Goal: Navigation & Orientation: Find specific page/section

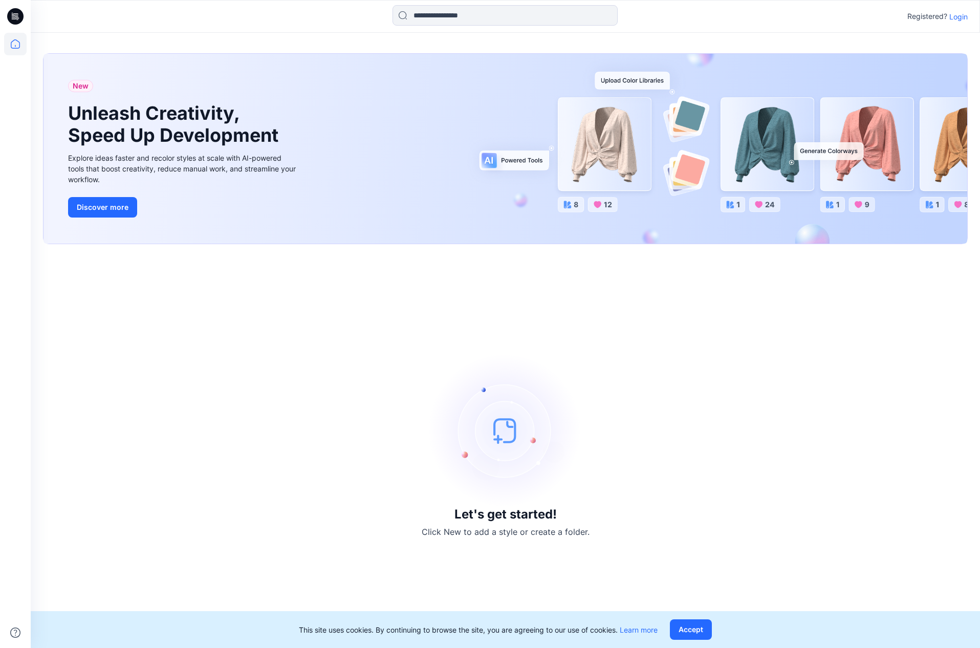
click at [956, 17] on p "Login" at bounding box center [958, 16] width 18 height 11
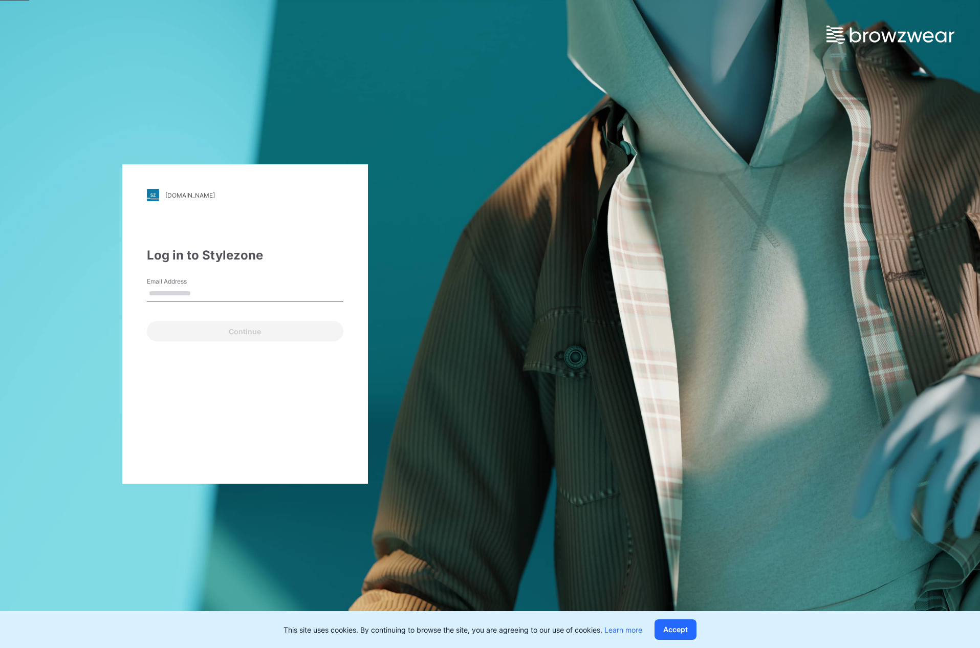
type input "**********"
click at [243, 331] on button "Continue" at bounding box center [245, 331] width 196 height 20
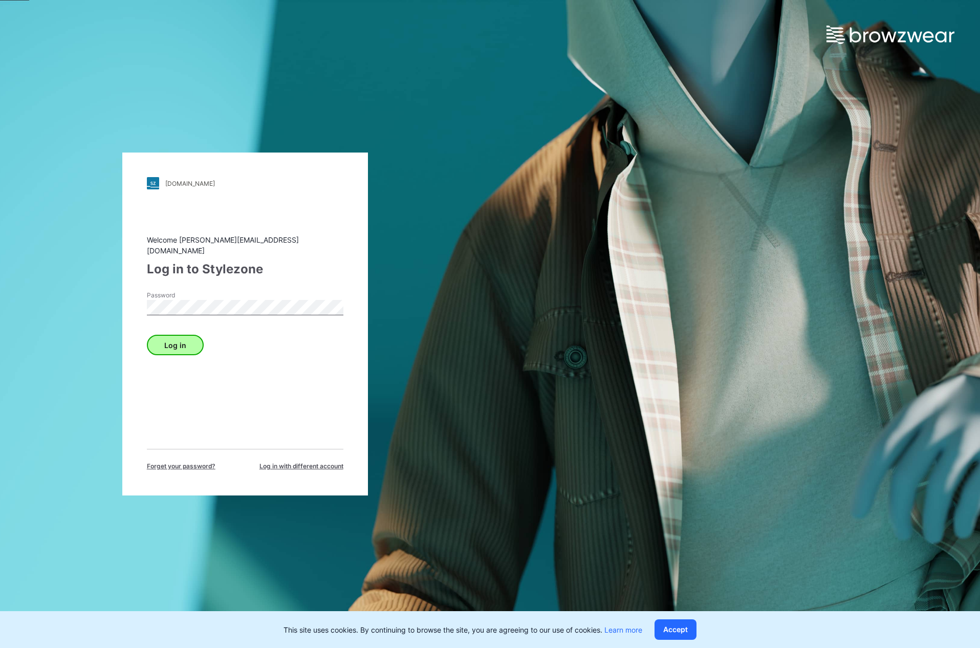
click at [177, 344] on button "Log in" at bounding box center [175, 345] width 57 height 20
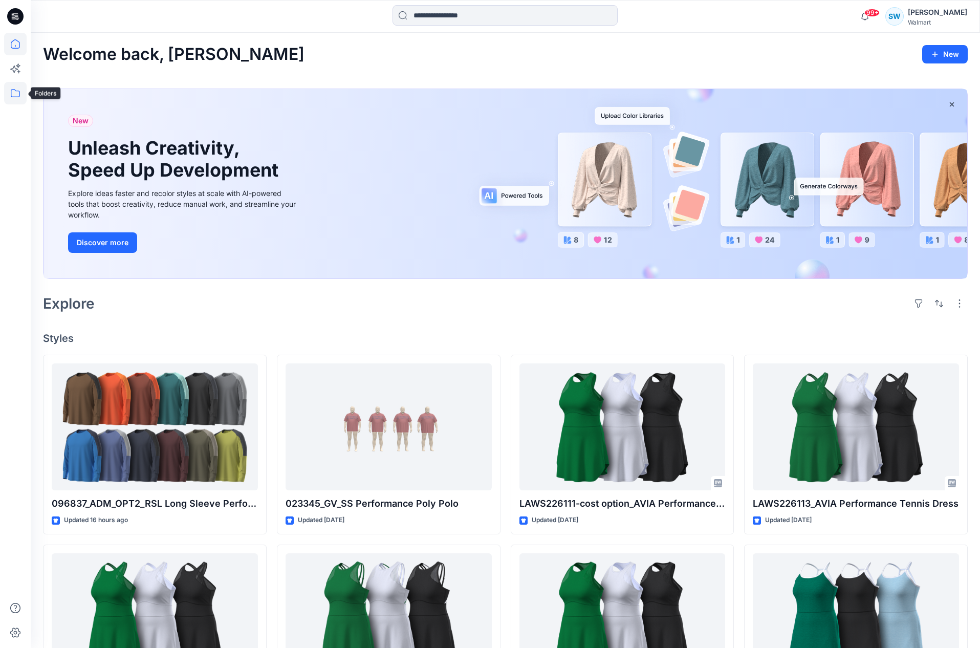
click at [18, 93] on icon at bounding box center [15, 93] width 23 height 23
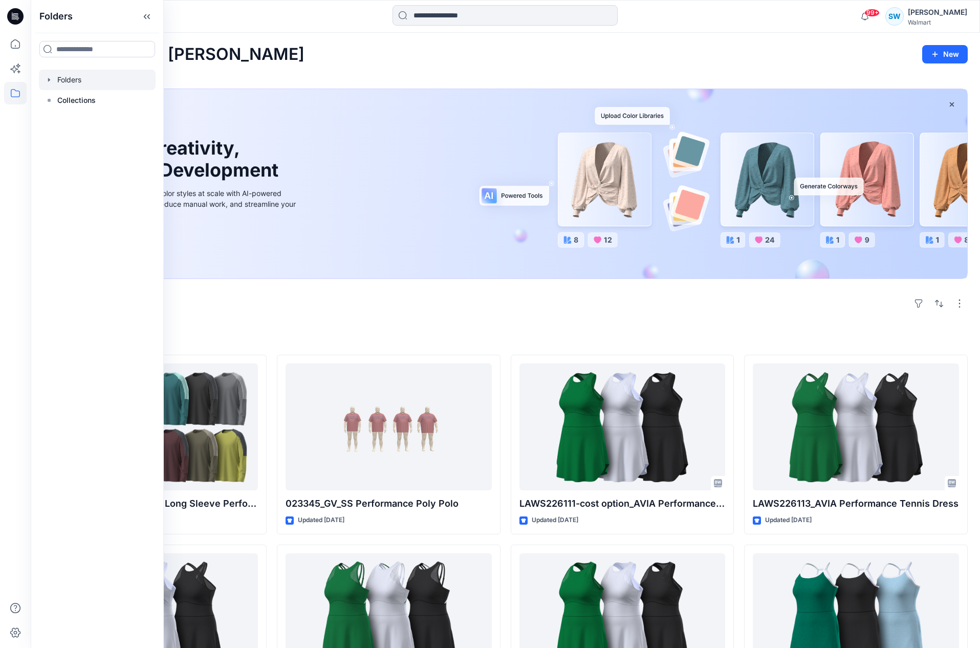
click at [73, 80] on div at bounding box center [97, 80] width 117 height 20
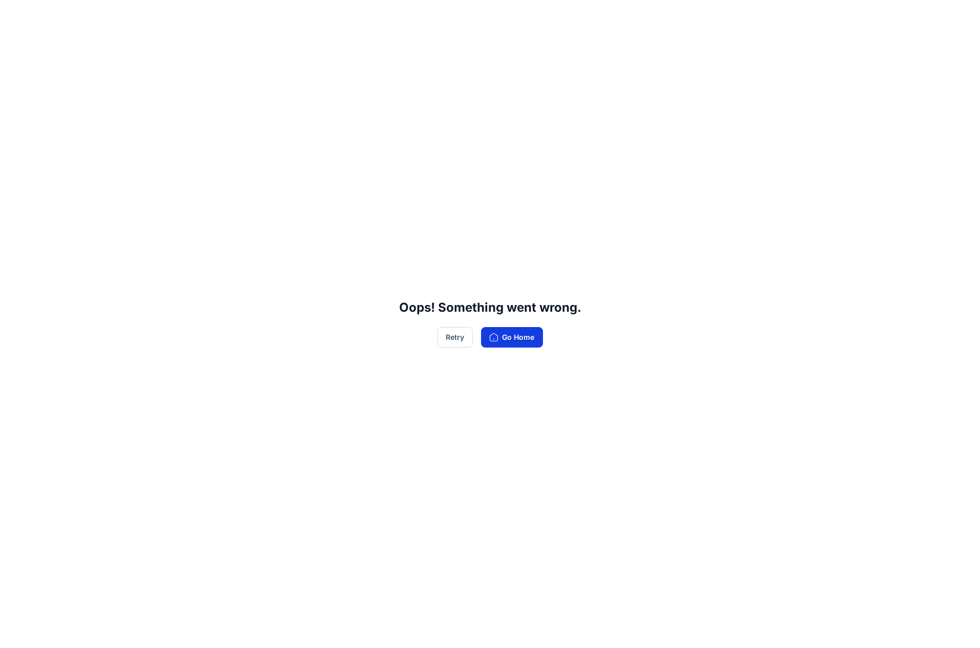
click at [525, 338] on button "Go Home" at bounding box center [512, 337] width 62 height 20
click at [444, 337] on button "Retry" at bounding box center [455, 337] width 36 height 20
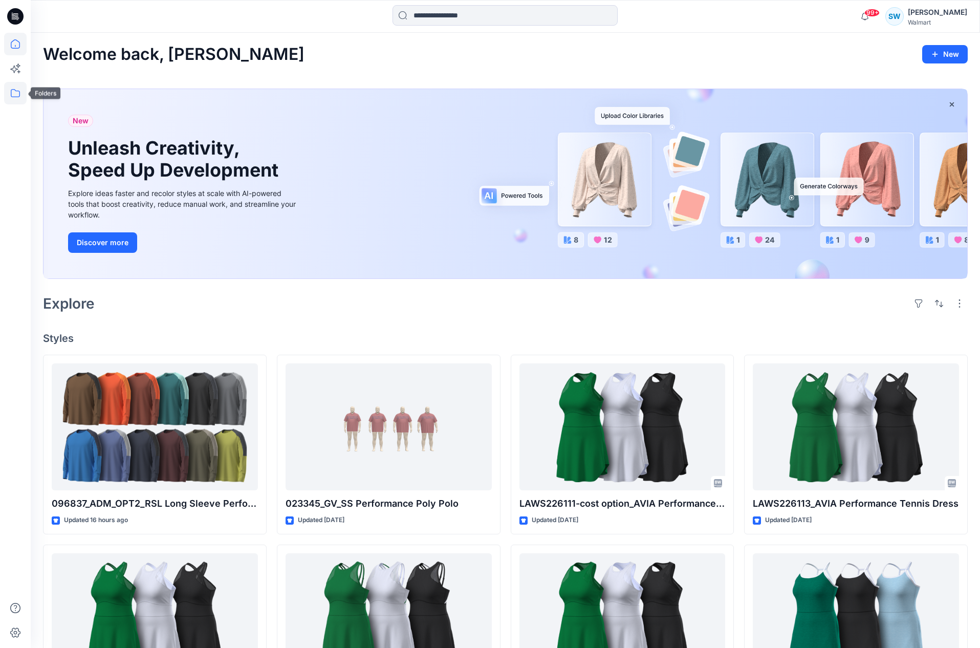
click at [13, 91] on icon at bounding box center [15, 93] width 23 height 23
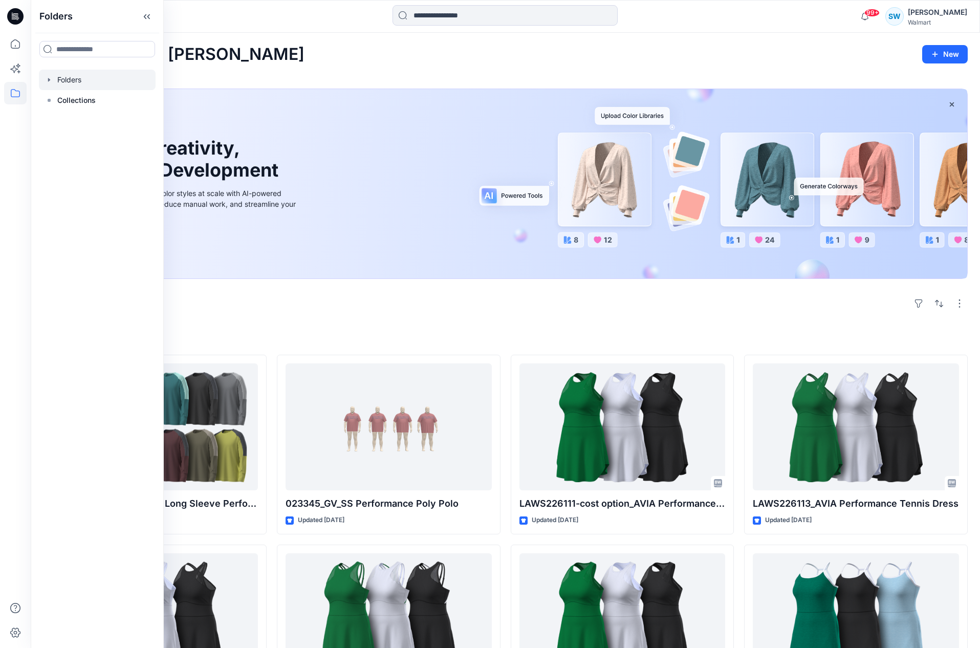
click at [74, 80] on div at bounding box center [97, 80] width 117 height 20
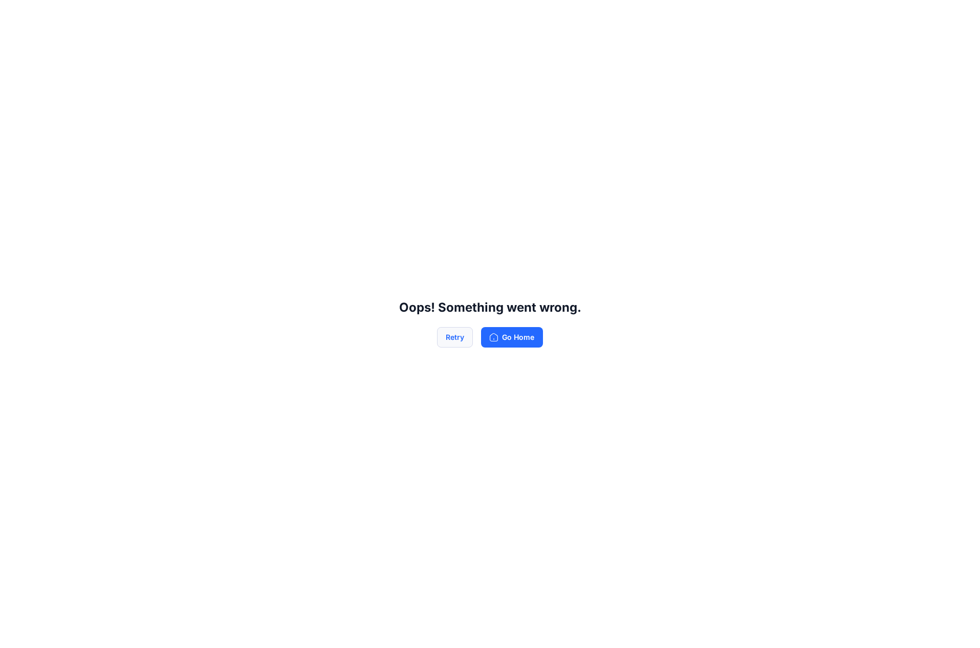
click at [451, 336] on button "Retry" at bounding box center [455, 337] width 36 height 20
click at [456, 338] on button "Retry" at bounding box center [455, 337] width 36 height 20
click at [517, 339] on button "Go Home" at bounding box center [512, 337] width 62 height 20
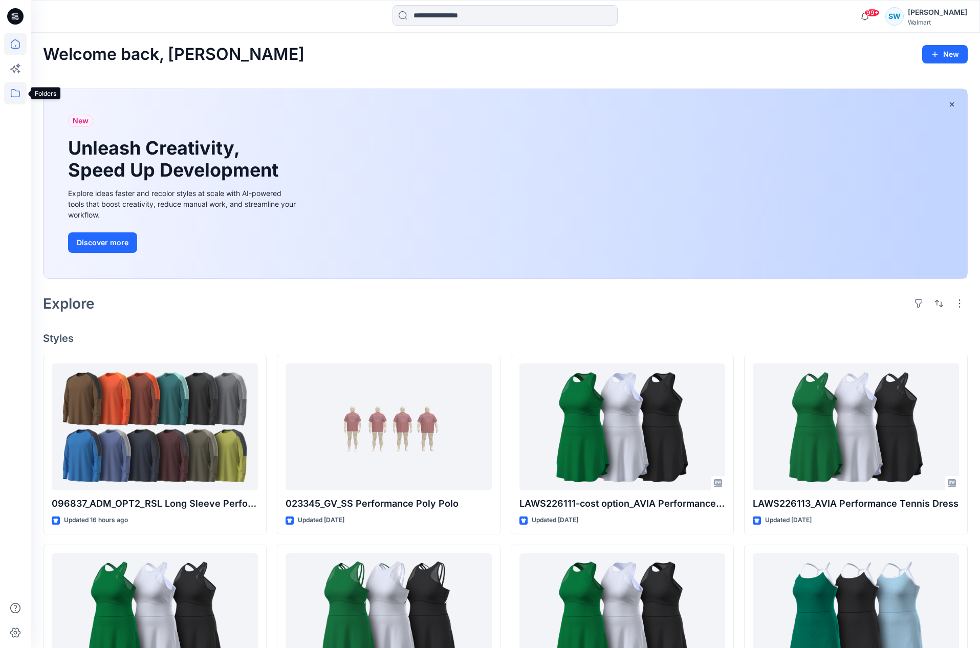
click at [18, 91] on icon at bounding box center [15, 93] width 9 height 8
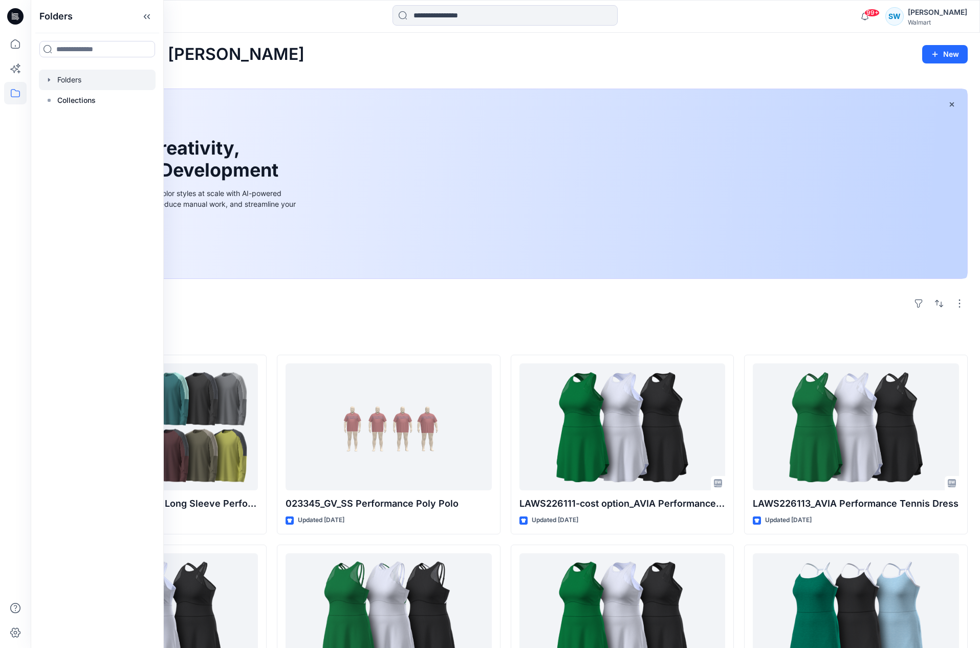
click at [73, 79] on div at bounding box center [97, 80] width 117 height 20
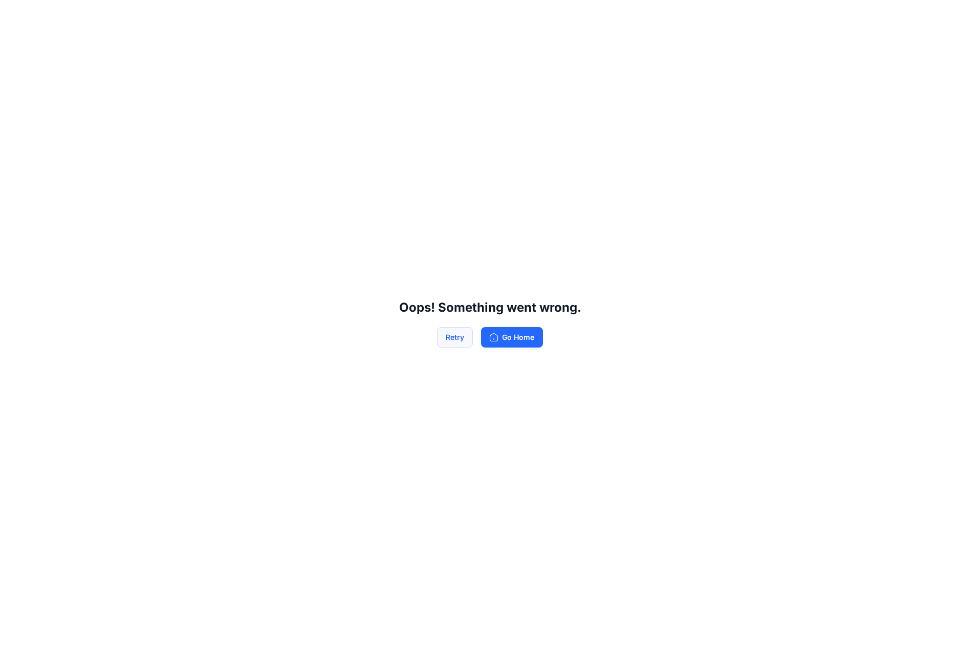
click at [453, 338] on button "Retry" at bounding box center [455, 337] width 36 height 20
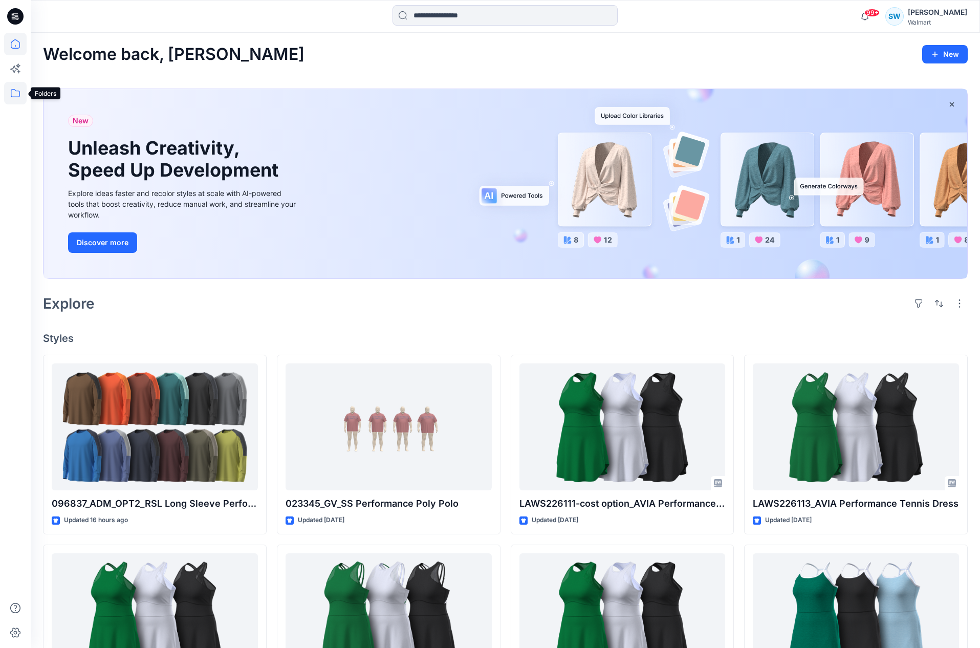
click at [10, 90] on icon at bounding box center [15, 93] width 23 height 23
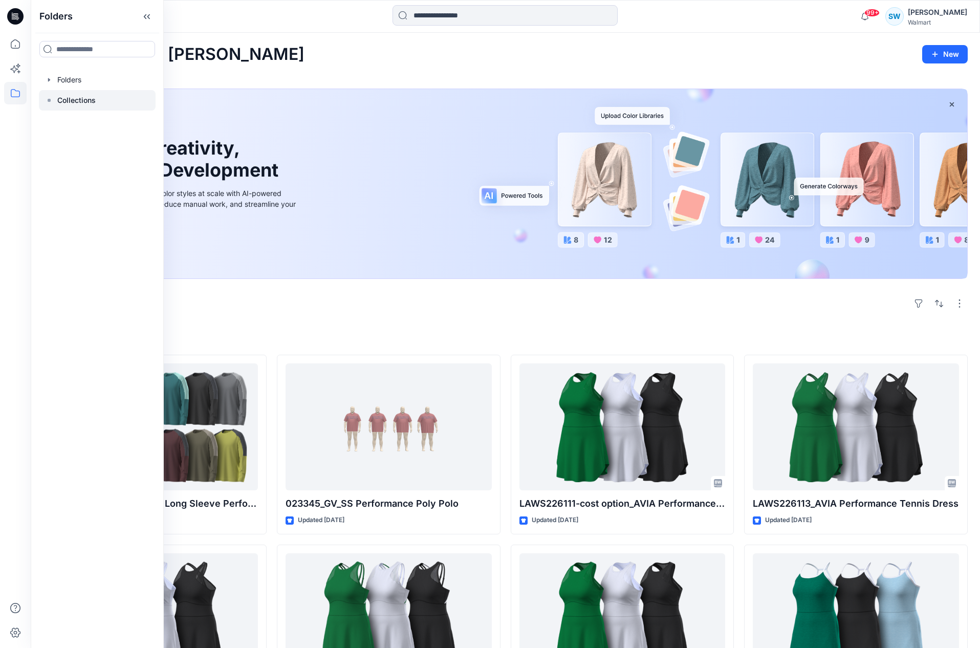
click at [70, 101] on p "Collections" at bounding box center [76, 100] width 38 height 12
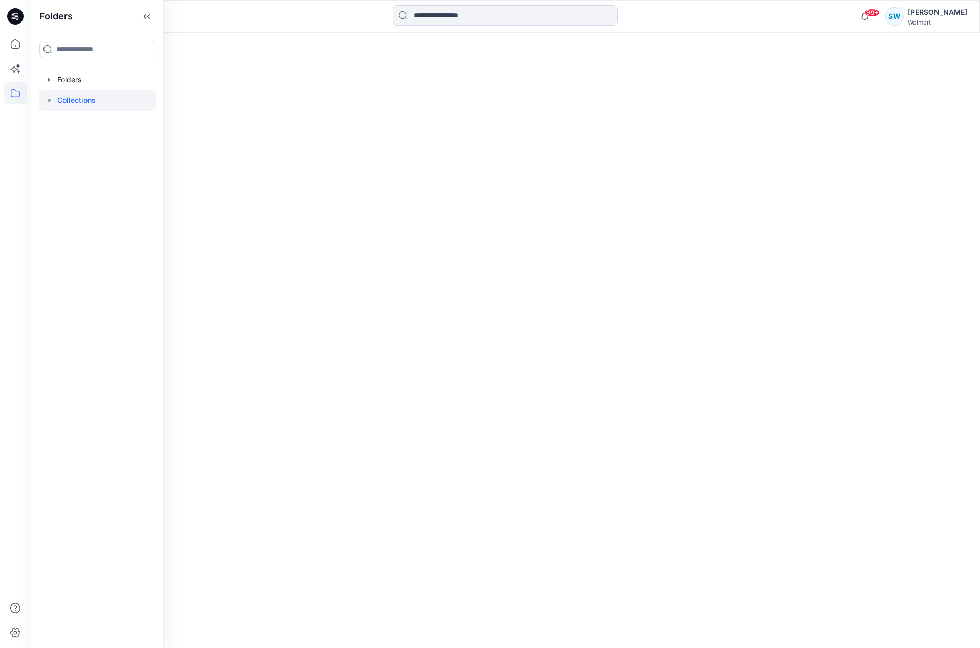
click at [77, 102] on p "Collections" at bounding box center [76, 100] width 38 height 12
click at [81, 101] on p "Collections" at bounding box center [76, 100] width 38 height 12
click at [79, 103] on p "Collections" at bounding box center [76, 100] width 38 height 12
click at [15, 41] on icon at bounding box center [15, 44] width 23 height 23
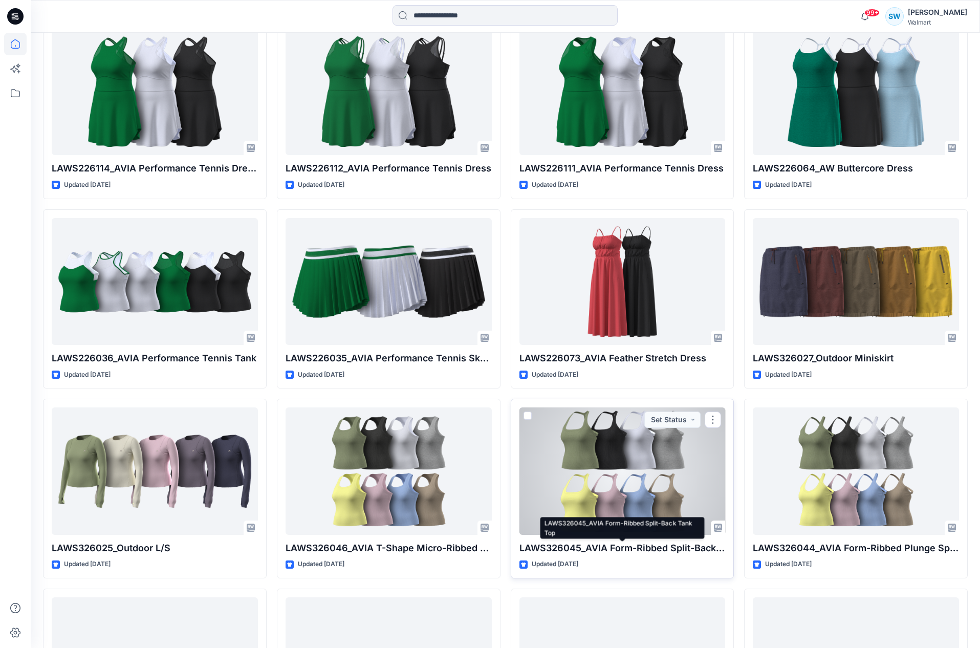
scroll to position [317, 0]
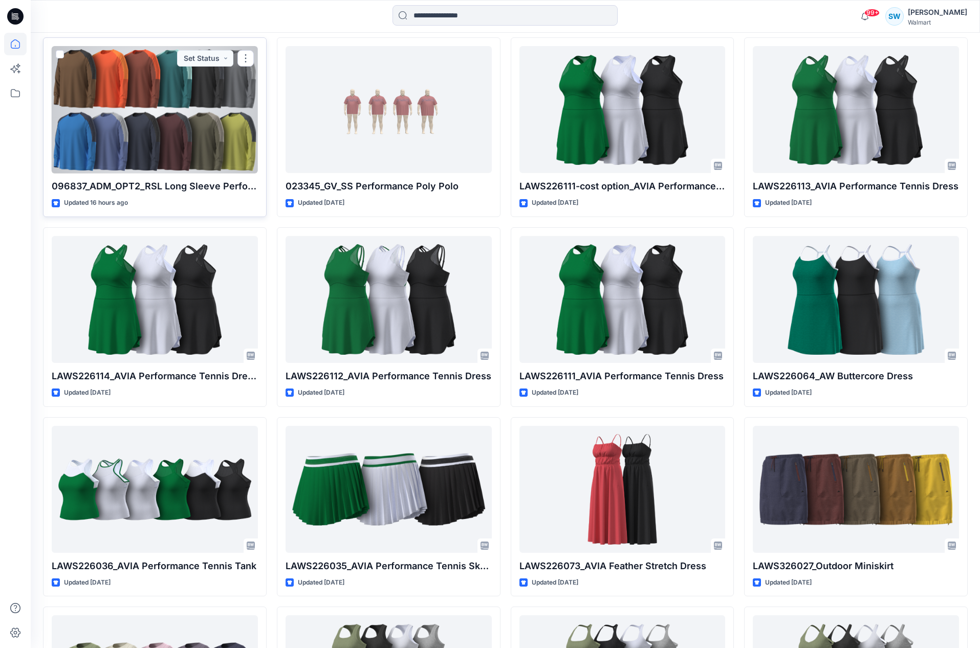
click at [182, 189] on p "096837_ADM_OPT2_RSL Long Sleeve Performance Tee" at bounding box center [155, 186] width 206 height 14
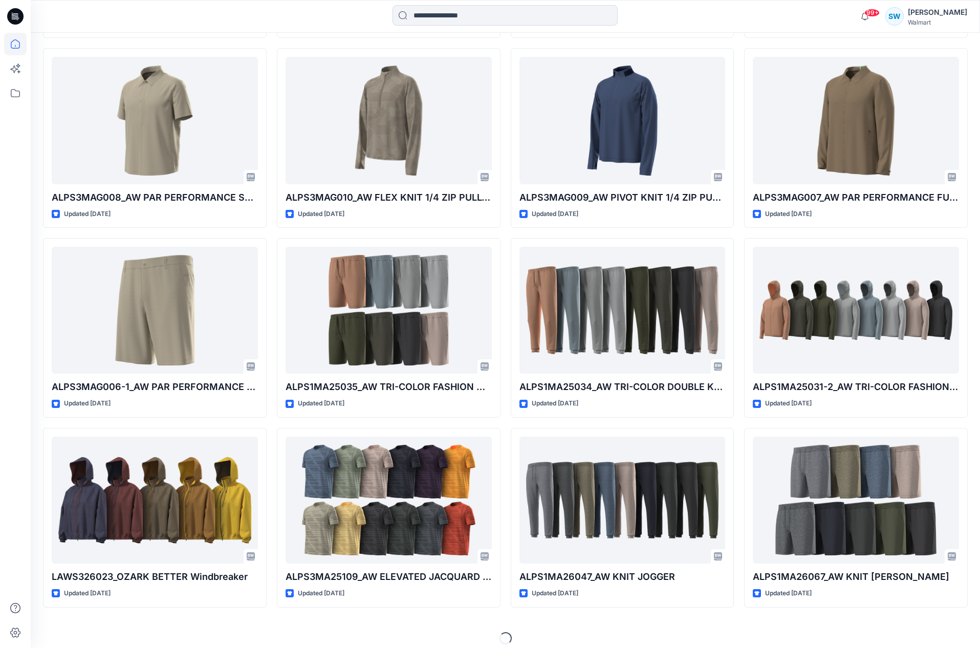
scroll to position [2012, 0]
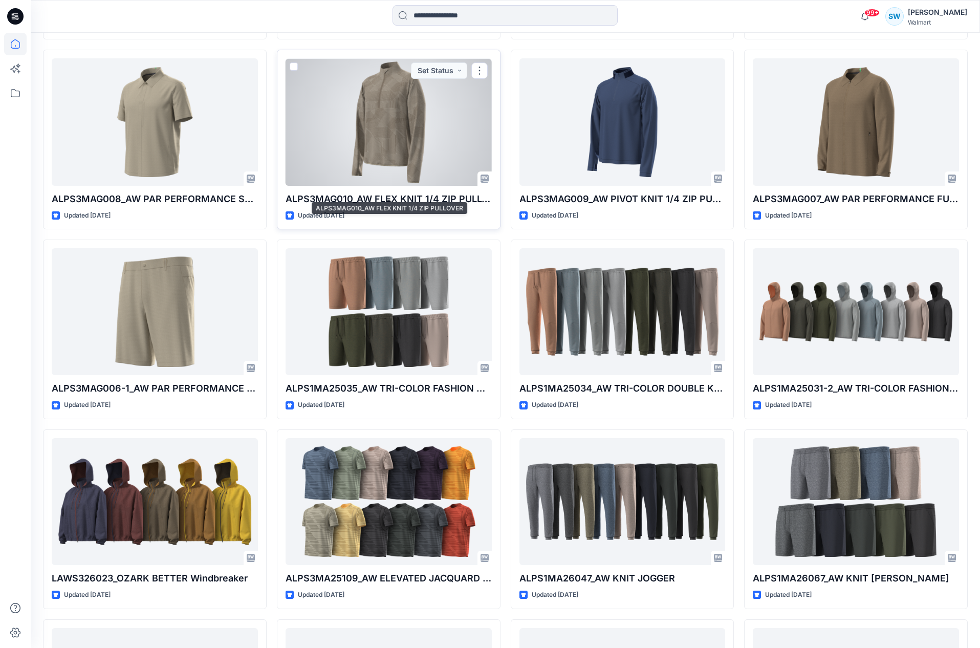
click at [370, 198] on p "ALPS3MAG010_AW FLEX KNIT 1/4 ZIP PULLOVER" at bounding box center [389, 199] width 206 height 14
click at [378, 192] on p "ALPS3MAG010_AW FLEX KNIT 1/4 ZIP PULLOVER" at bounding box center [389, 199] width 206 height 14
click at [381, 192] on p "ALPS3MAG010_AW FLEX KNIT 1/4 ZIP PULLOVER" at bounding box center [389, 199] width 206 height 14
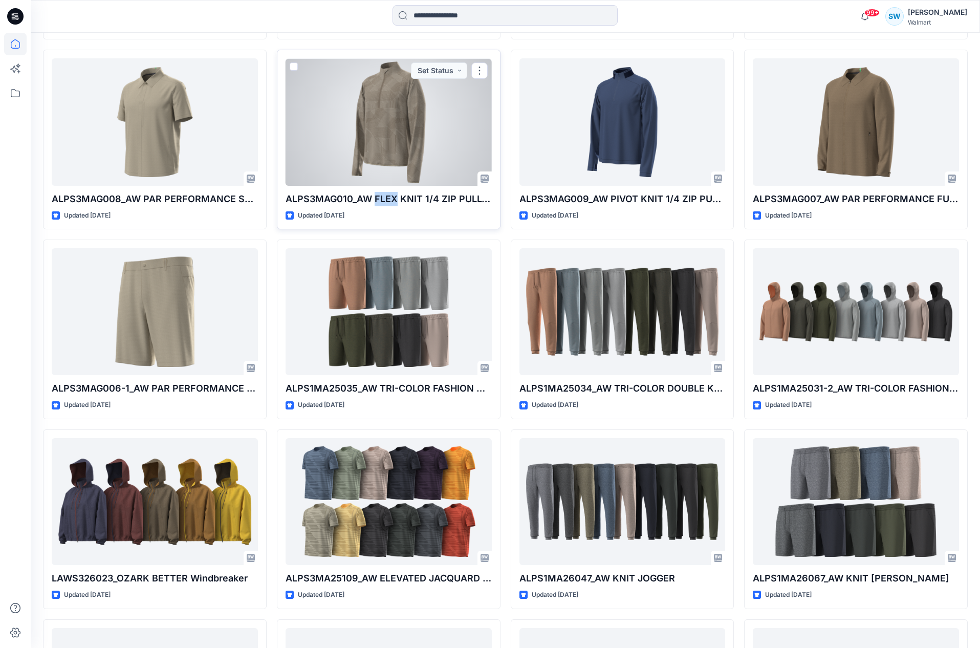
click at [429, 89] on div at bounding box center [389, 121] width 206 height 127
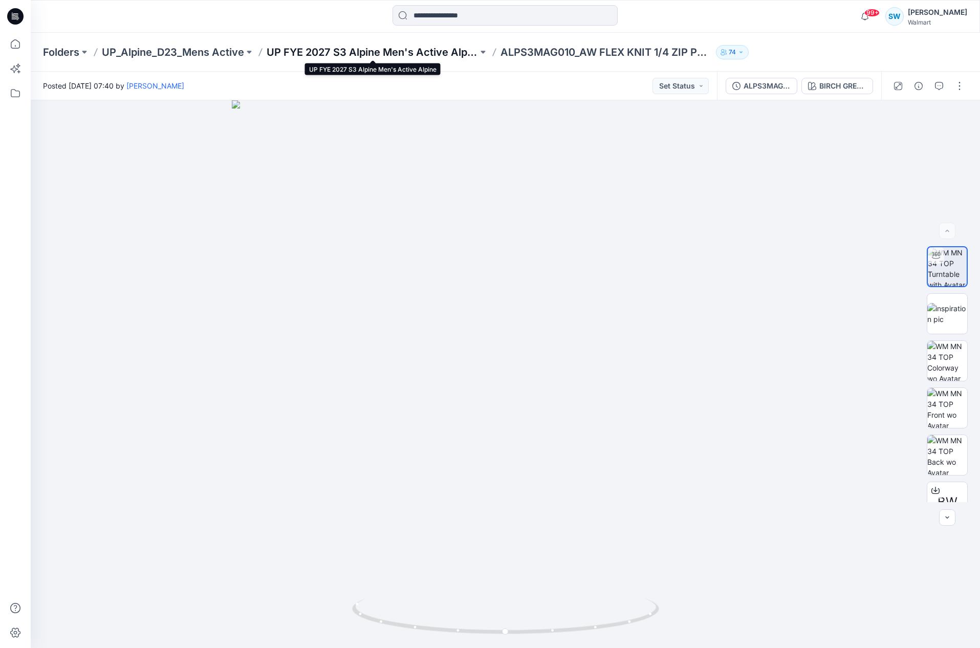
click at [367, 48] on p "UP FYE 2027 S3 Alpine Men's Active Alpine" at bounding box center [372, 52] width 211 height 14
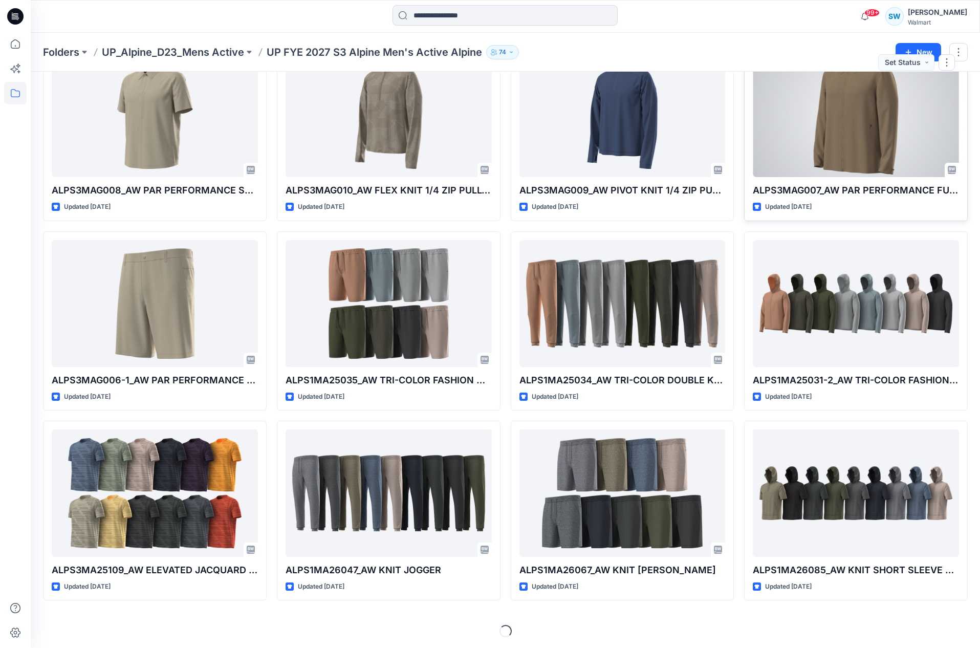
scroll to position [72, 0]
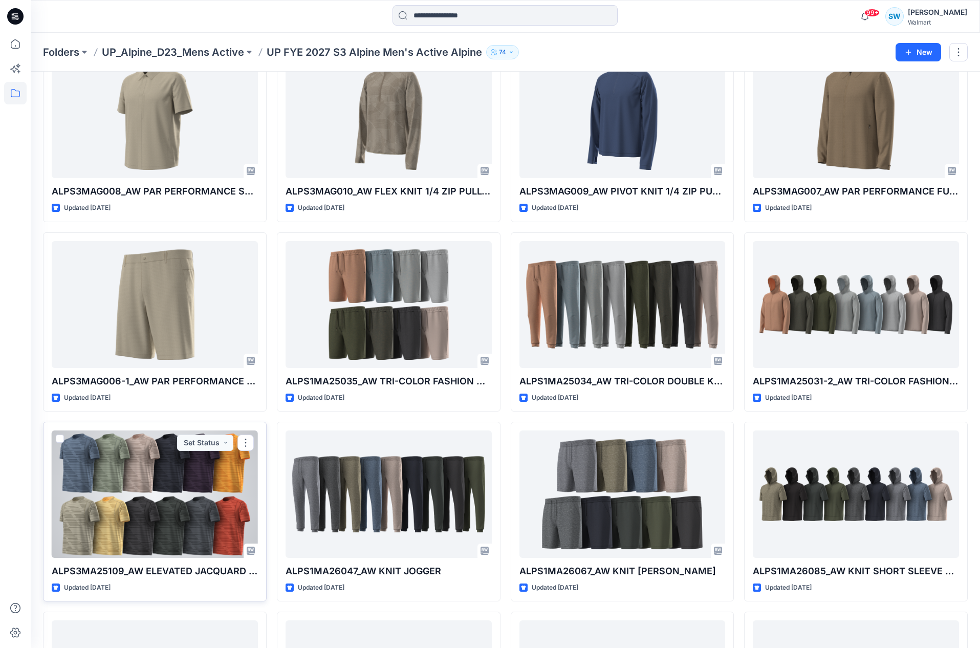
click at [203, 507] on div at bounding box center [155, 493] width 206 height 127
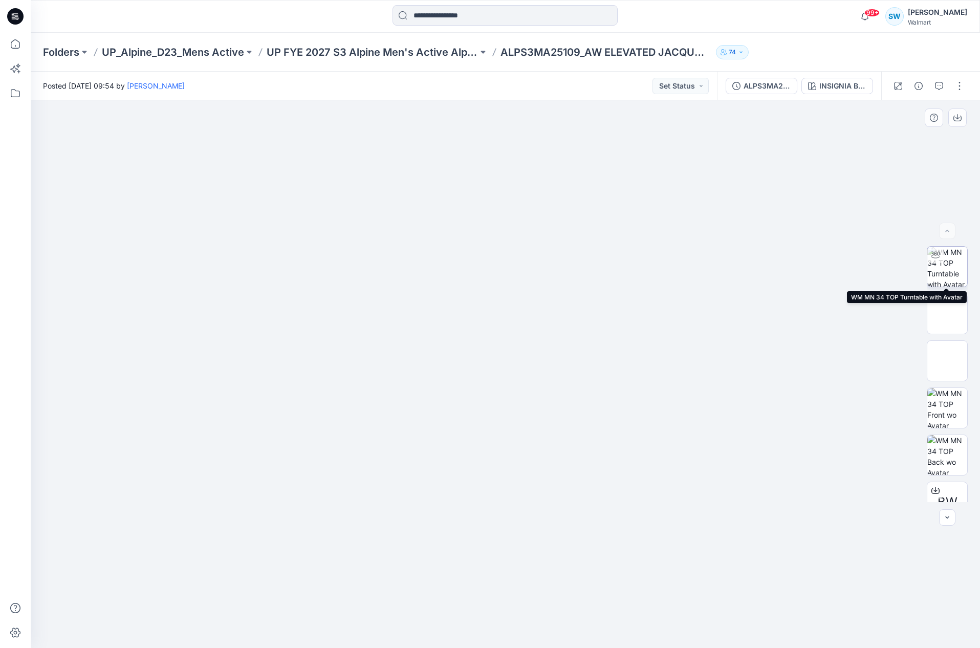
click at [948, 272] on img at bounding box center [947, 267] width 40 height 40
